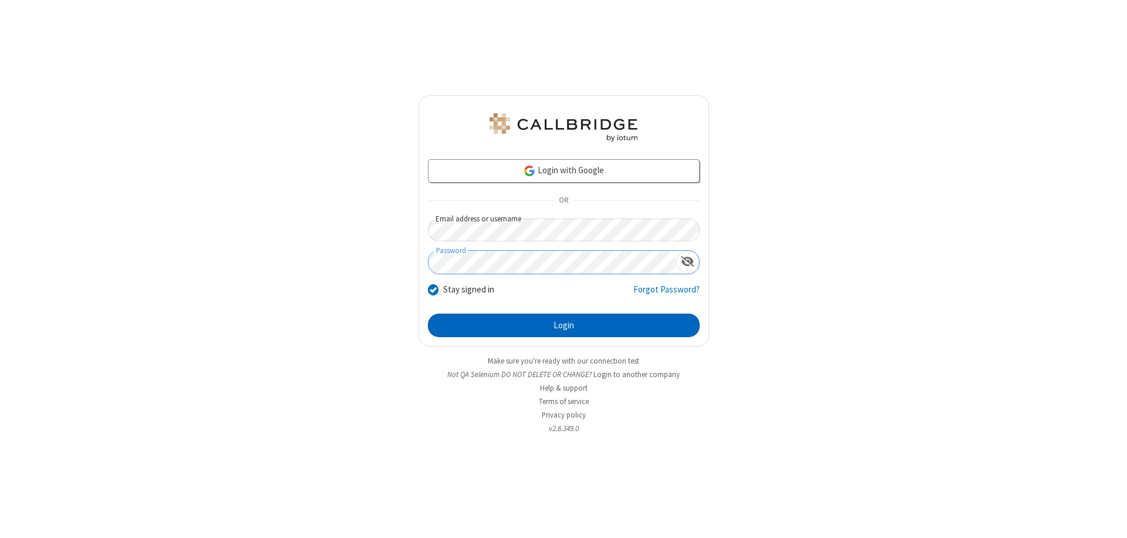
click at [564, 325] on button "Login" at bounding box center [564, 325] width 272 height 23
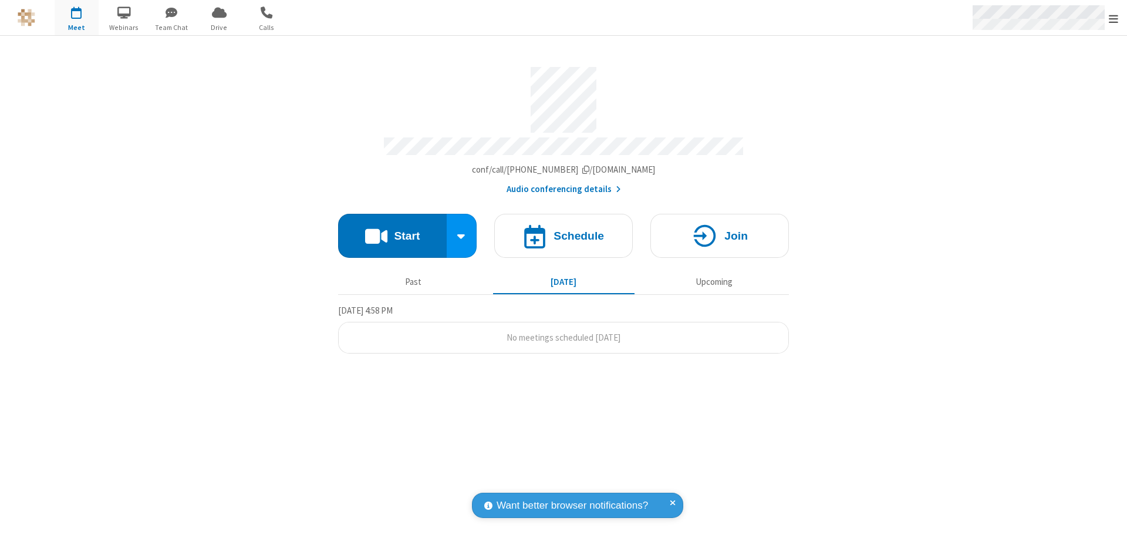
click at [1114, 18] on span "Open menu" at bounding box center [1113, 19] width 9 height 12
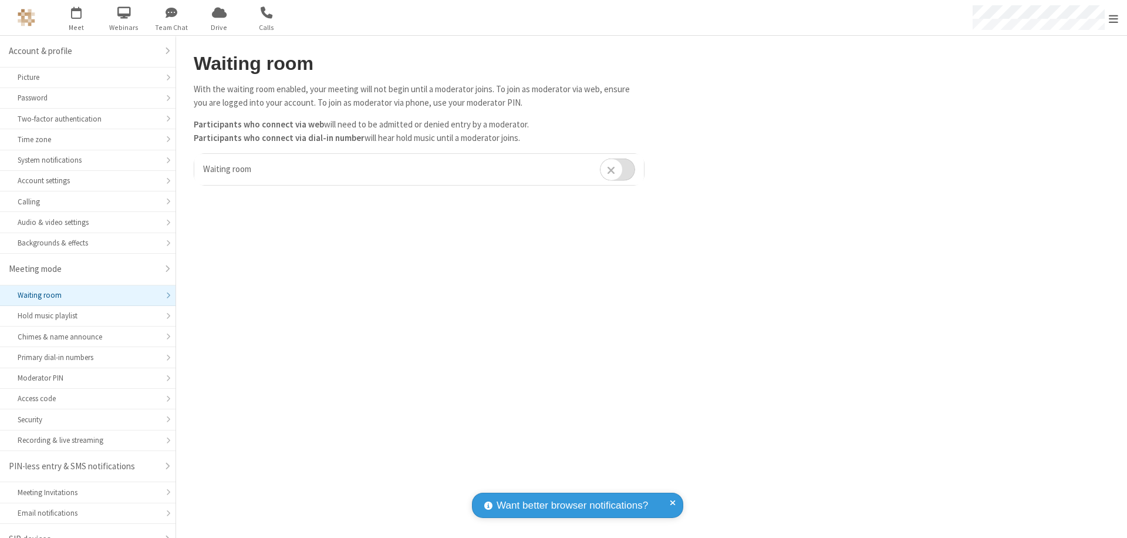
scroll to position [16, 0]
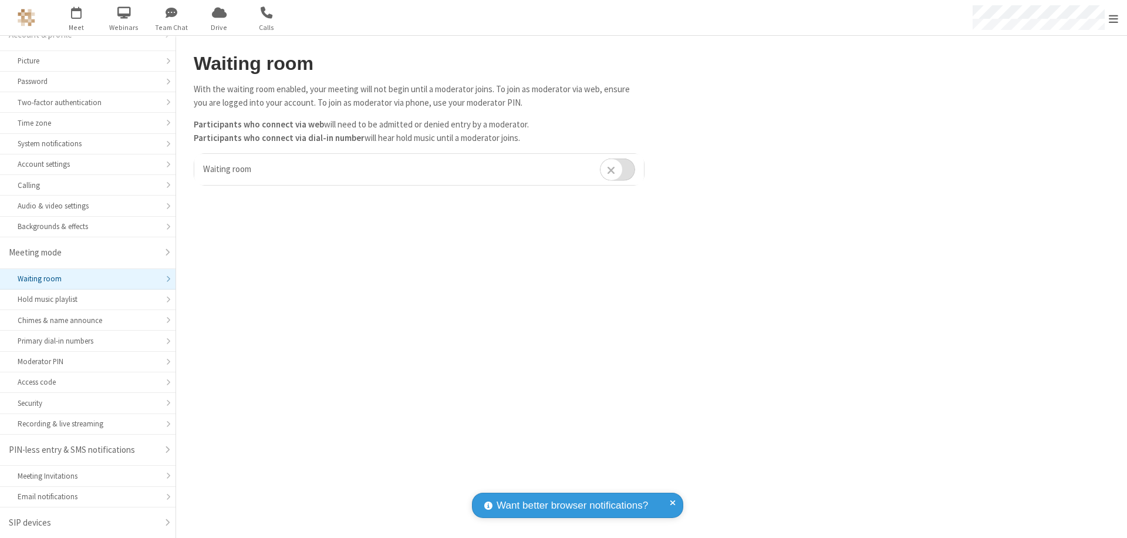
click at [618, 169] on input "checkbox" at bounding box center [617, 169] width 35 height 23
checkbox input "true"
click at [1114, 18] on span "Open menu" at bounding box center [1113, 19] width 9 height 12
click at [1127, 332] on span at bounding box center [1142, 331] width 11 height 9
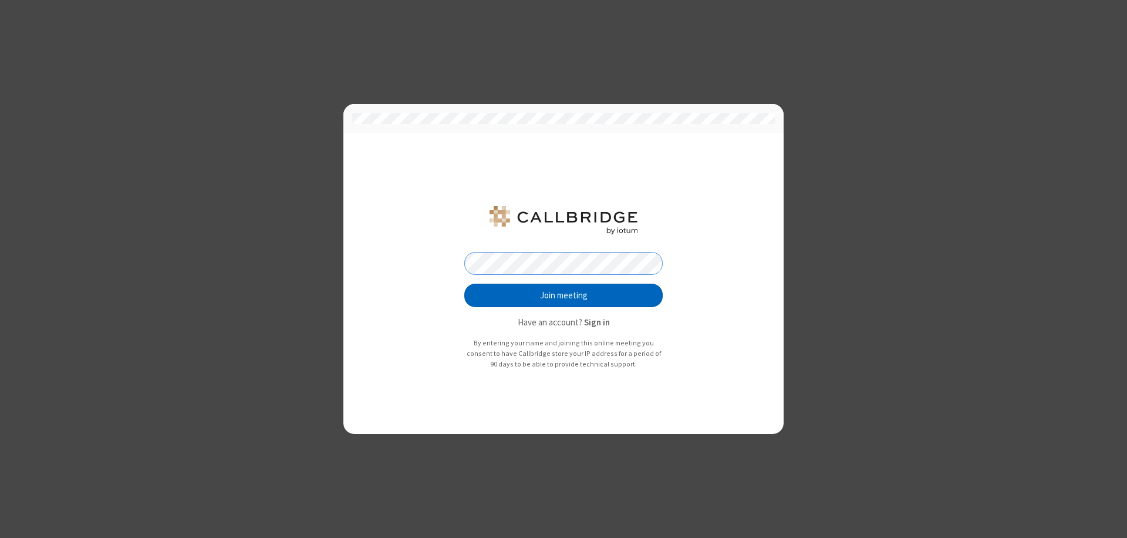
click at [564, 295] on button "Join meeting" at bounding box center [563, 295] width 198 height 23
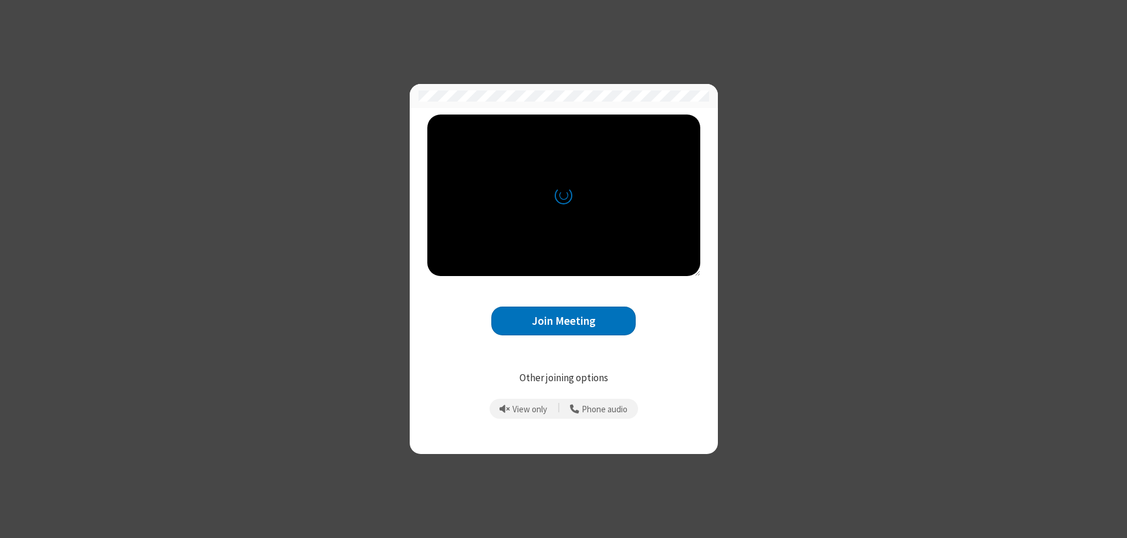
click at [564, 321] on button "Join Meeting" at bounding box center [563, 320] width 144 height 29
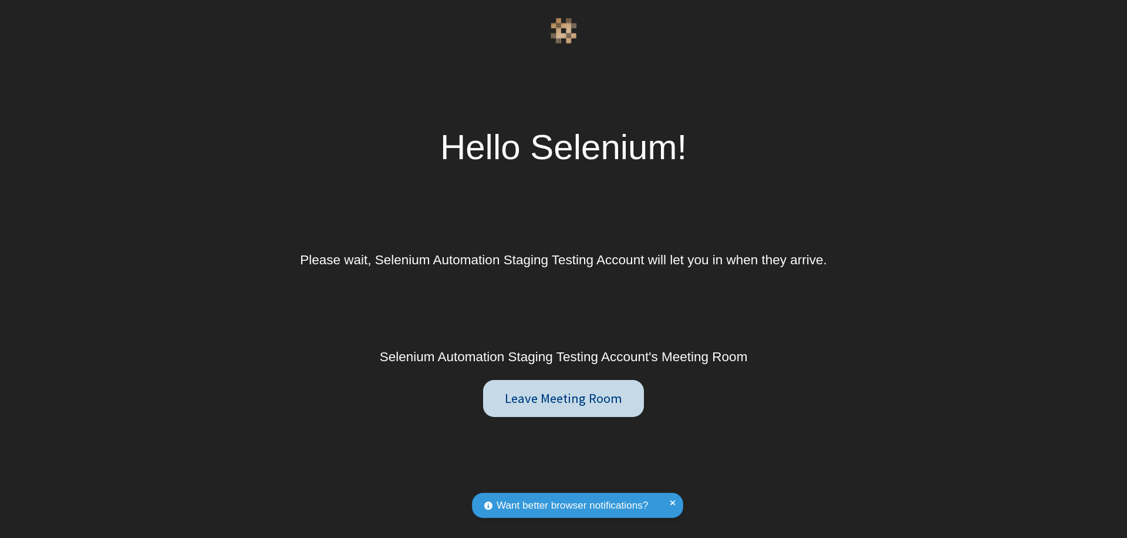
click at [563, 398] on button "Leave Meeting Room" at bounding box center [563, 399] width 160 height 38
